Goal: Task Accomplishment & Management: Use online tool/utility

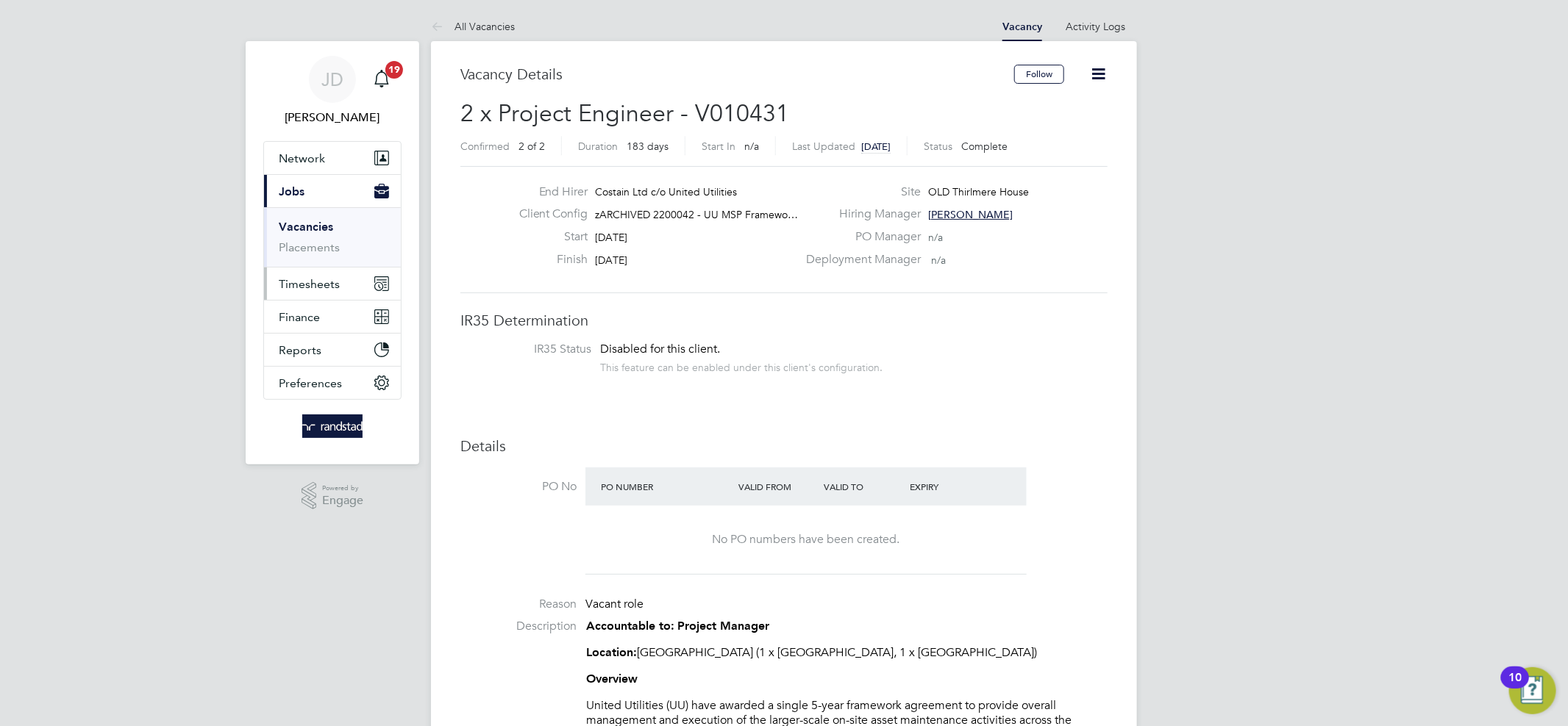
click at [329, 286] on span "Timesheets" at bounding box center [309, 284] width 61 height 14
click at [323, 267] on link "Timesheets" at bounding box center [309, 260] width 61 height 14
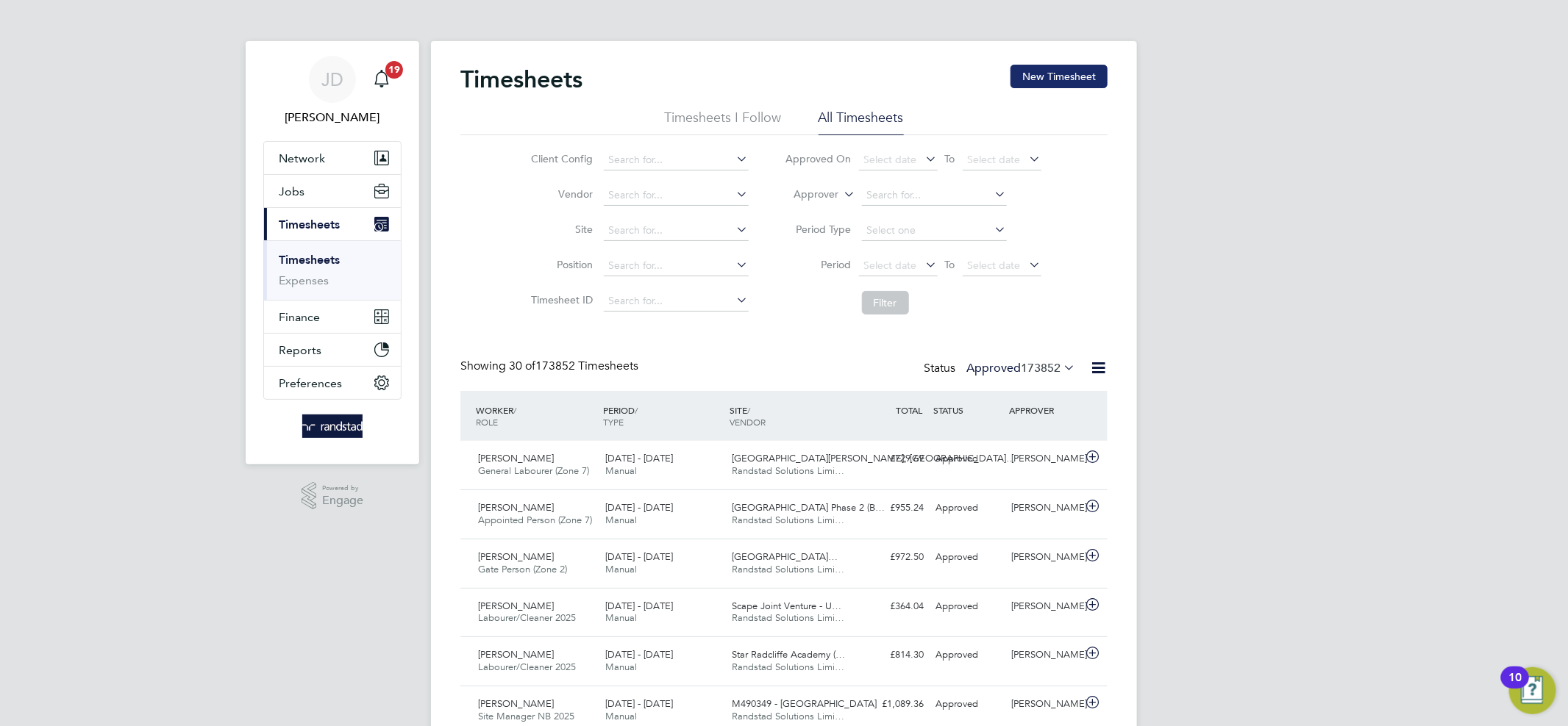
click at [1053, 79] on button "New Timesheet" at bounding box center [1059, 76] width 97 height 24
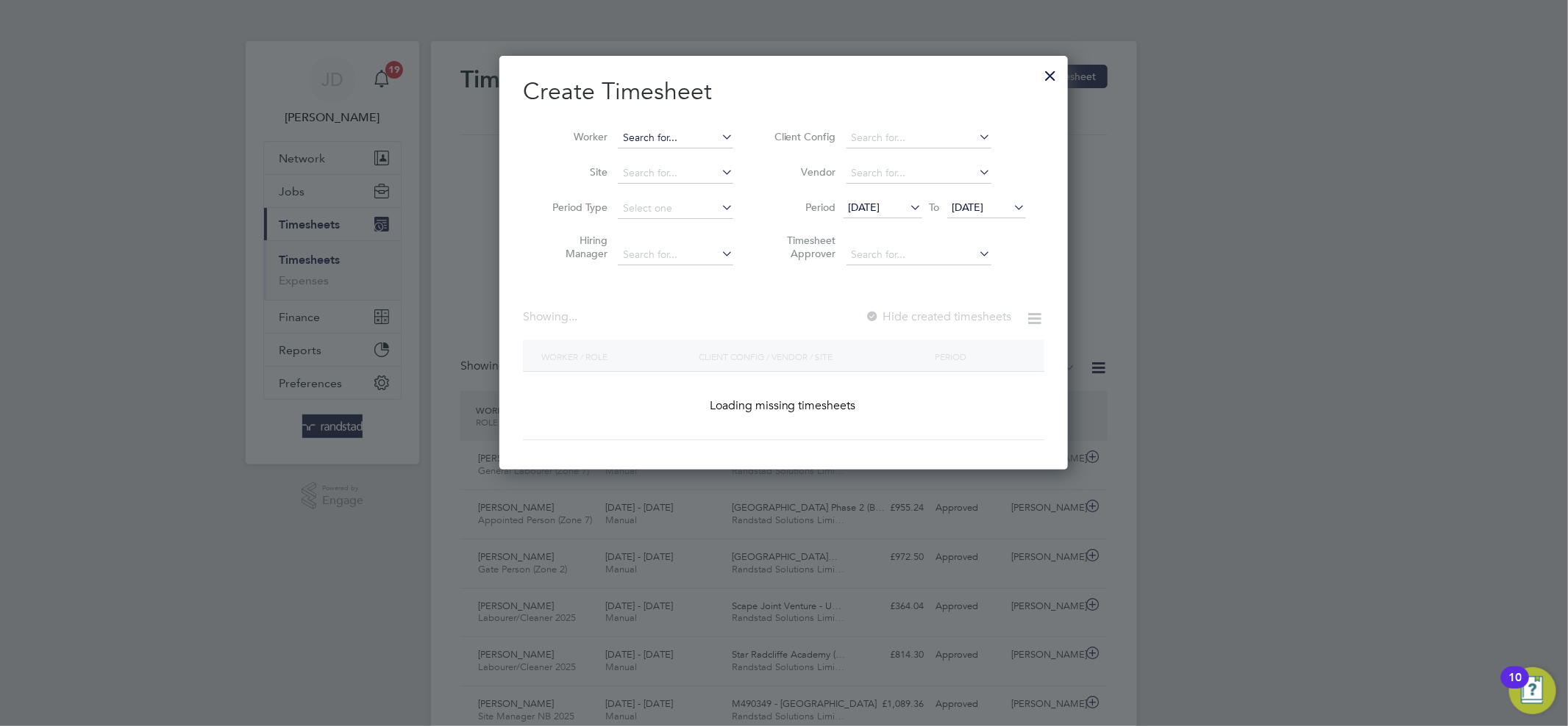
click at [635, 136] on input at bounding box center [675, 138] width 115 height 20
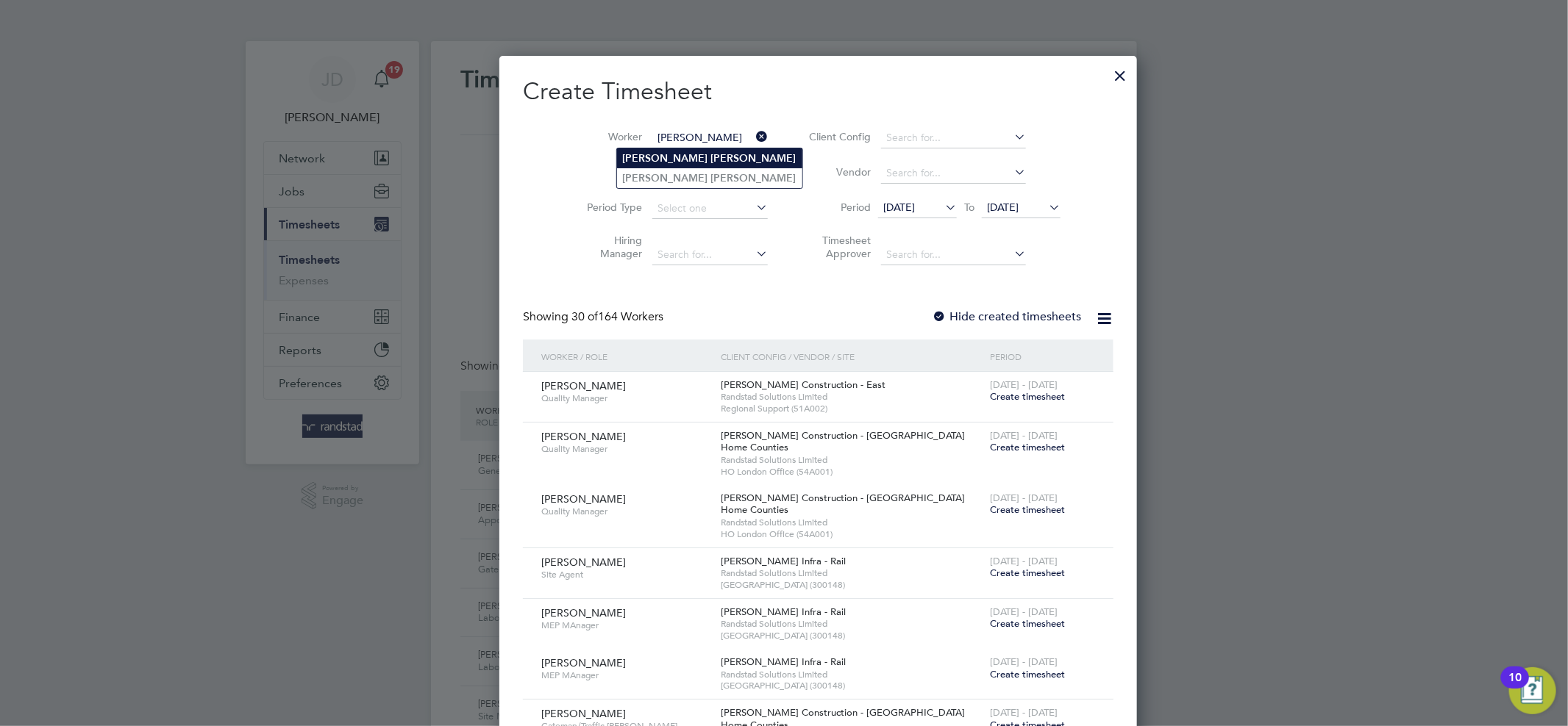
click at [625, 154] on b "[PERSON_NAME]" at bounding box center [665, 158] width 85 height 13
type input "[PERSON_NAME]"
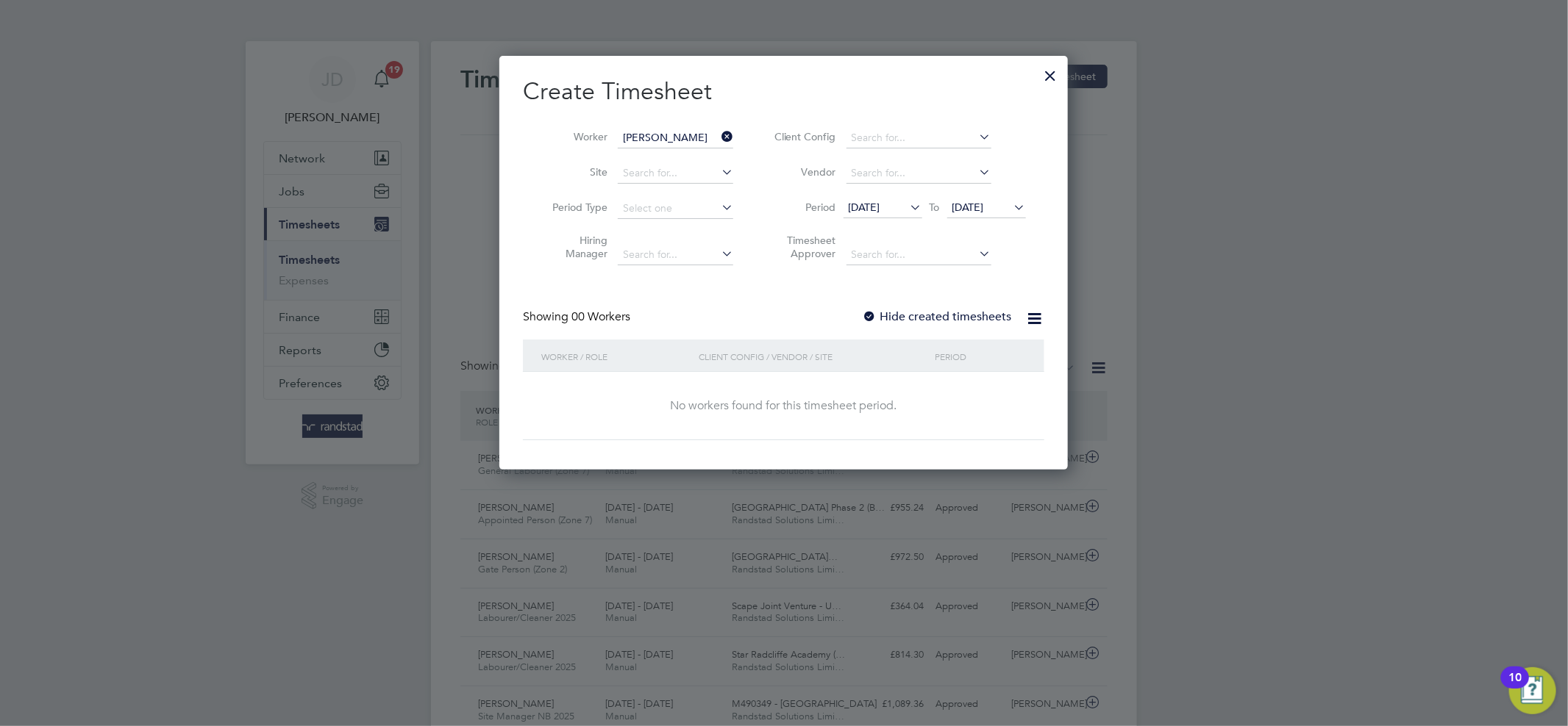
click at [935, 320] on label "Hide created timesheets" at bounding box center [937, 317] width 149 height 15
click at [993, 216] on span "[DATE]" at bounding box center [986, 208] width 78 height 20
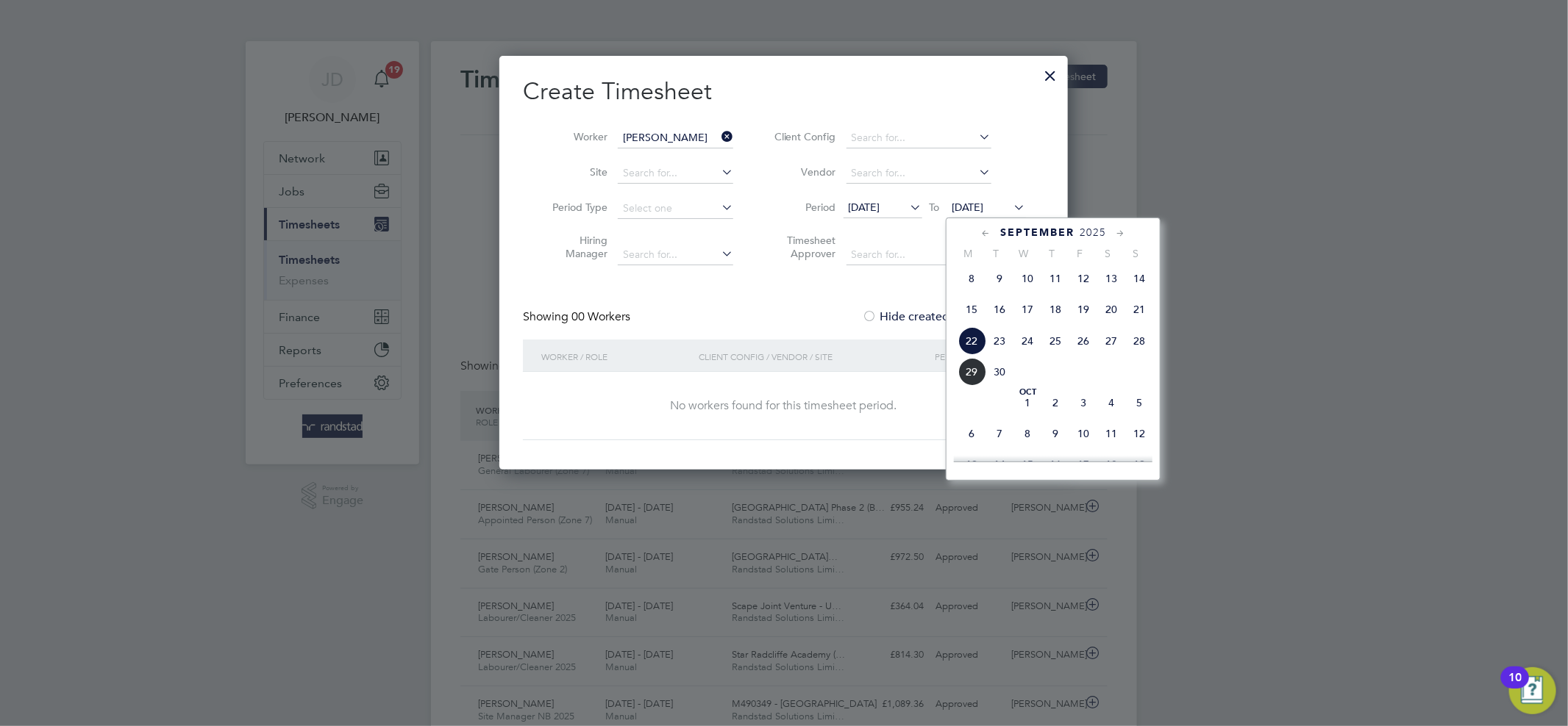
click at [1115, 407] on span "4" at bounding box center [1111, 403] width 28 height 28
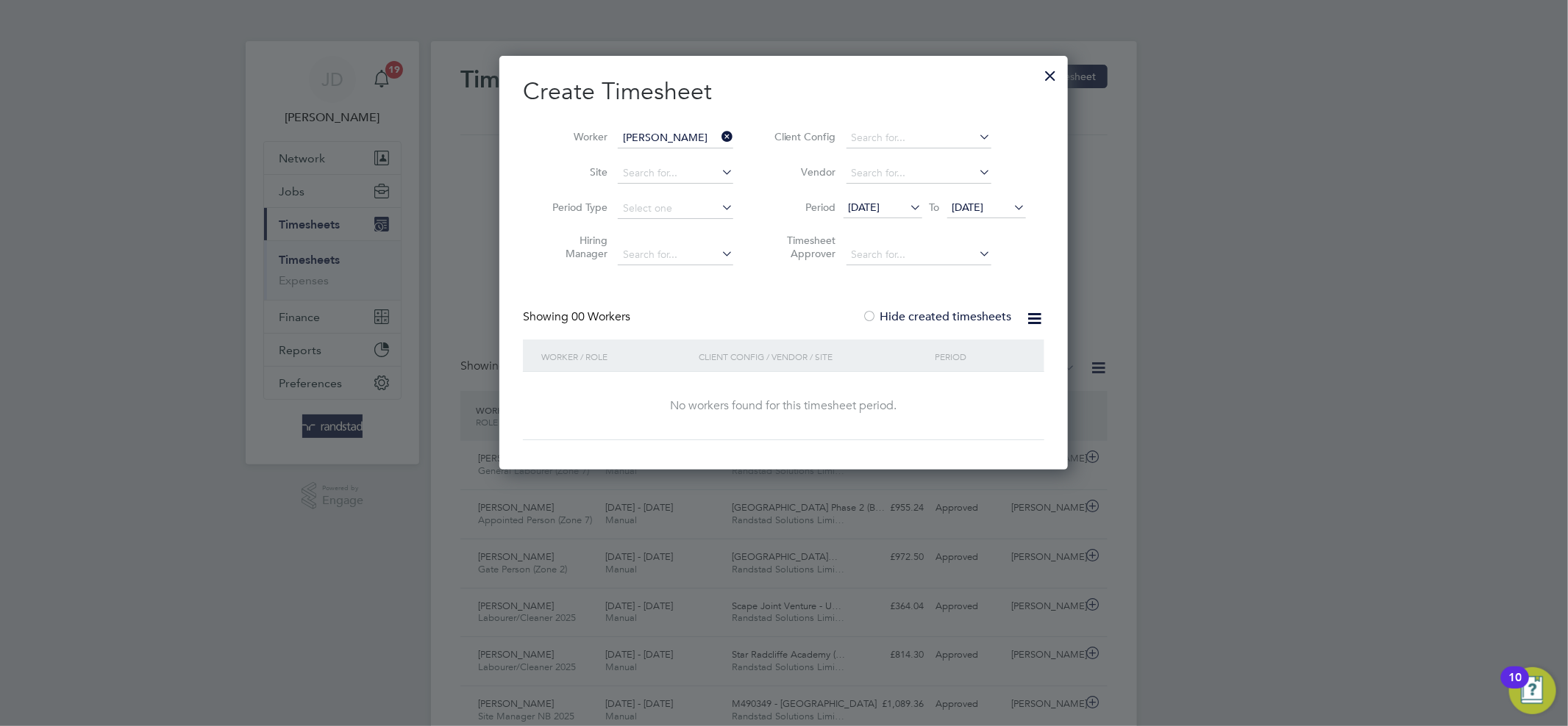
click at [719, 132] on icon at bounding box center [719, 136] width 0 height 20
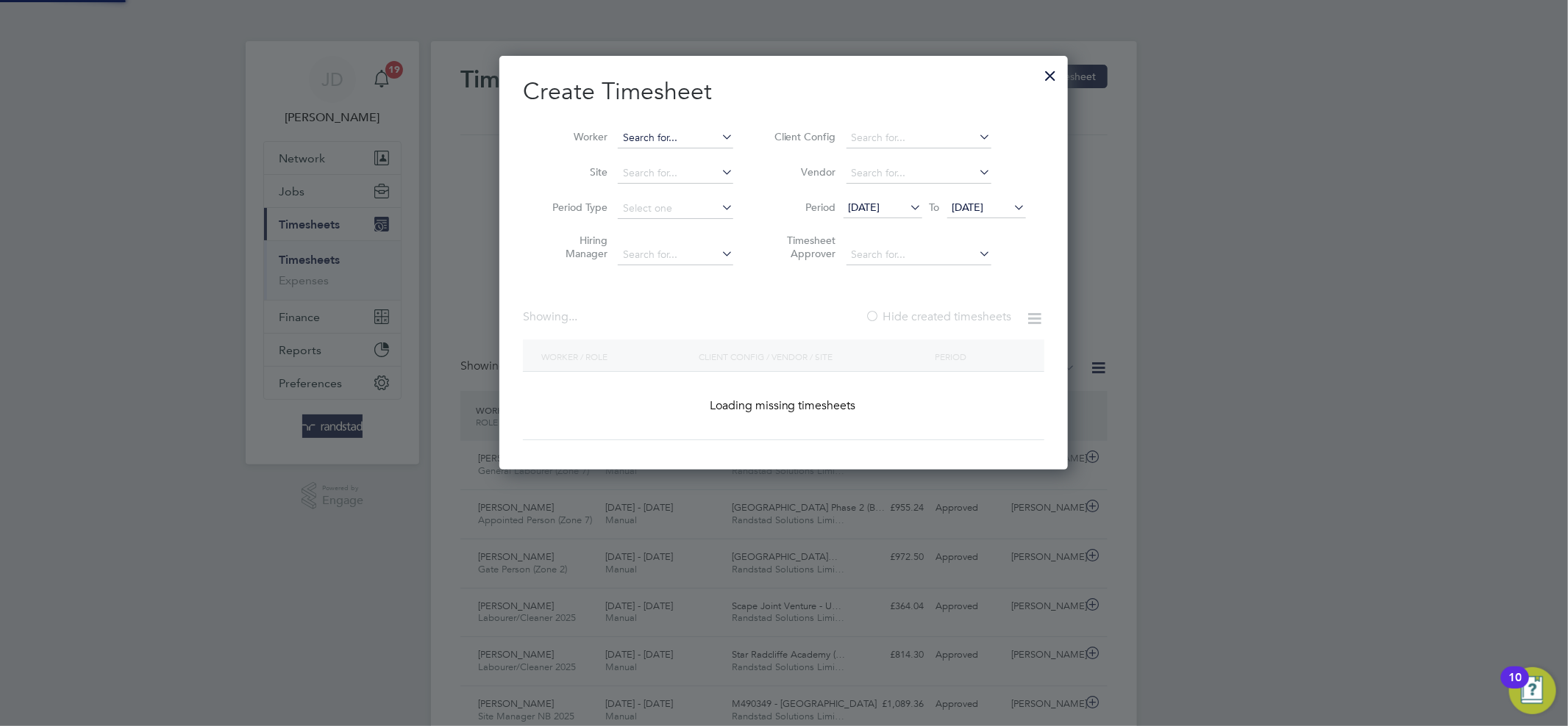
click at [684, 135] on input at bounding box center [675, 138] width 115 height 20
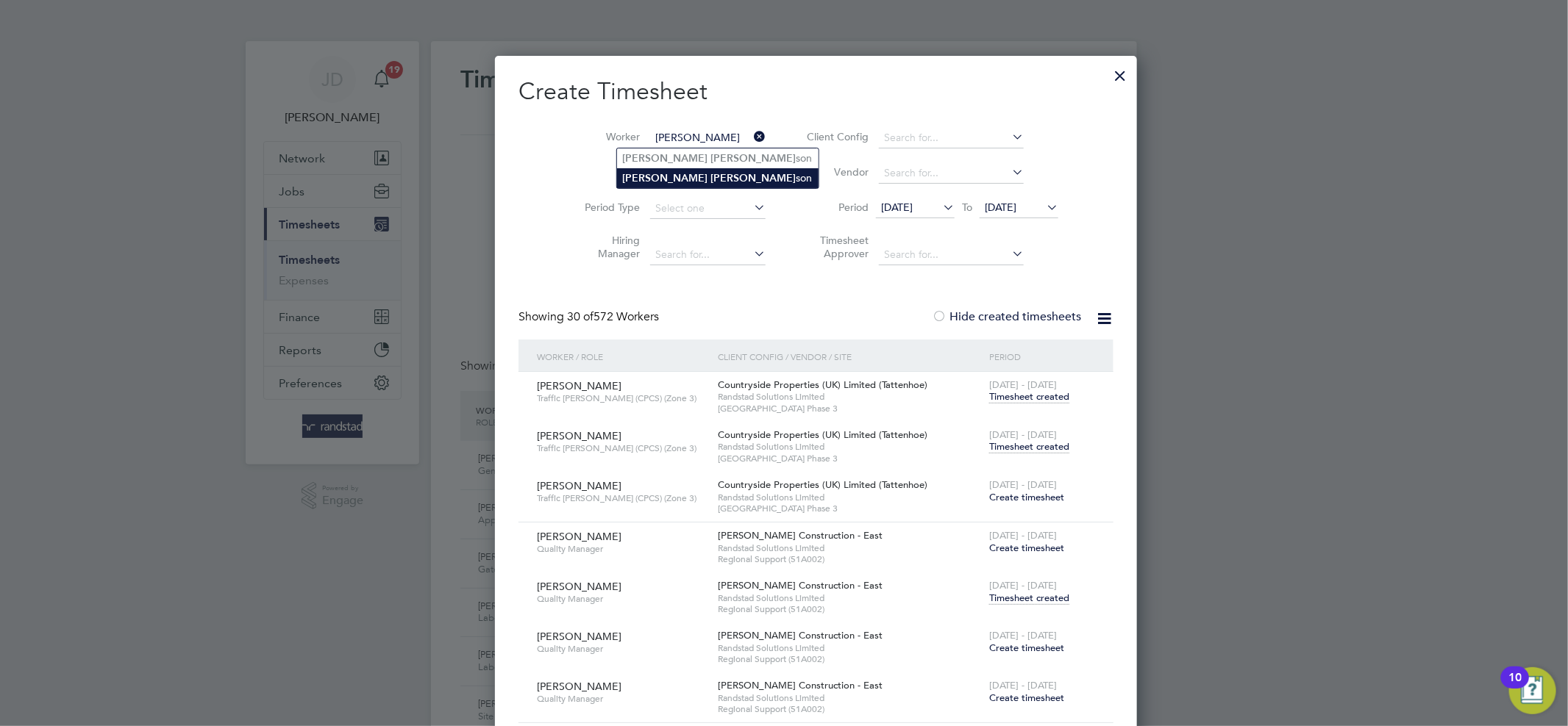
click at [711, 172] on b "[PERSON_NAME]" at bounding box center [754, 178] width 85 height 13
type input "[PERSON_NAME]"
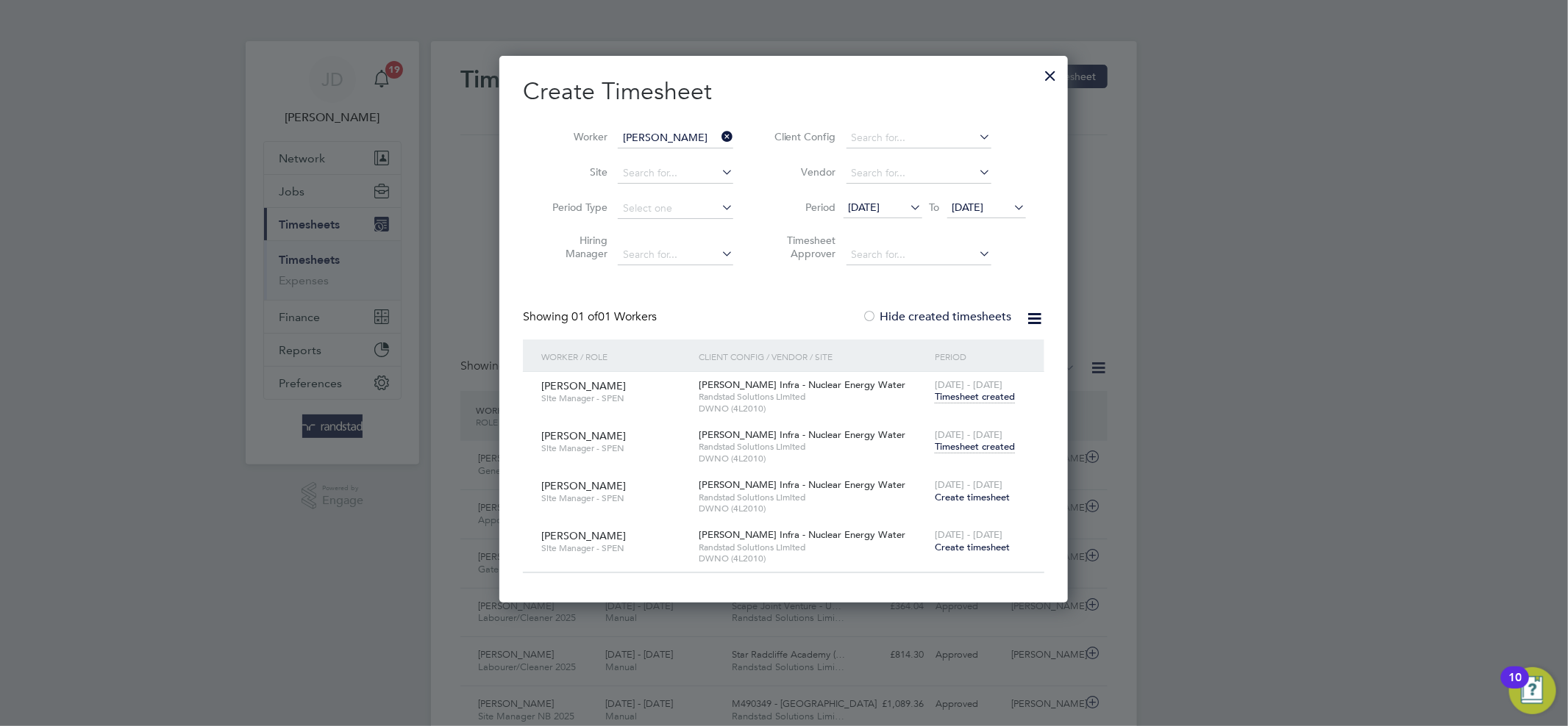
click at [988, 447] on span "Timesheet created" at bounding box center [975, 447] width 80 height 13
